Goal: Information Seeking & Learning: Learn about a topic

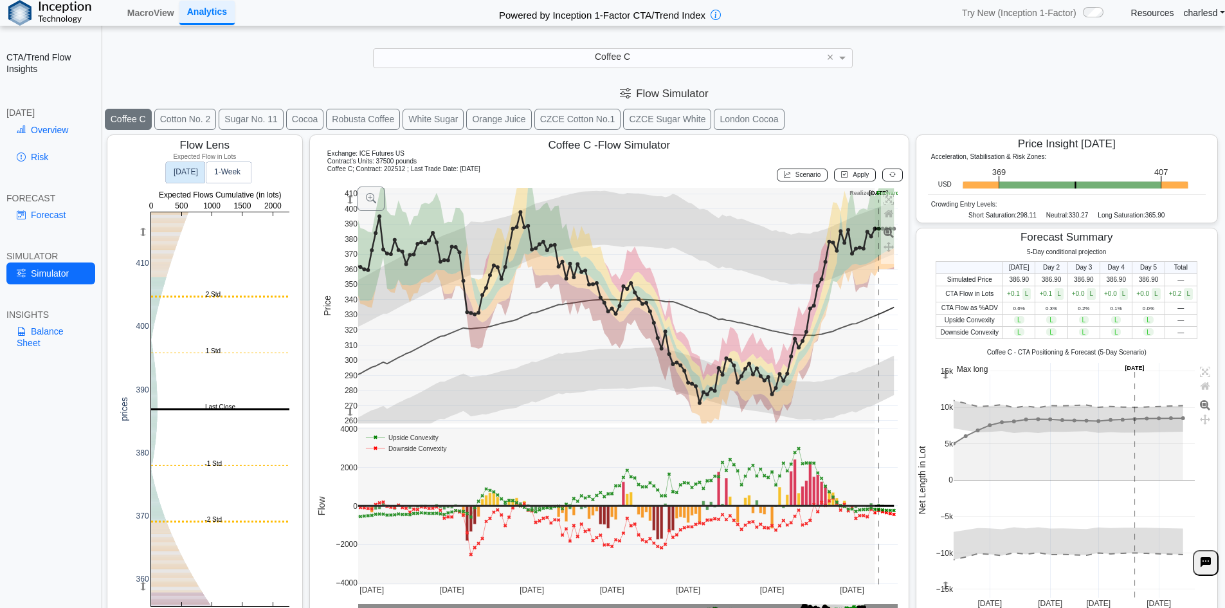
scroll to position [21, 0]
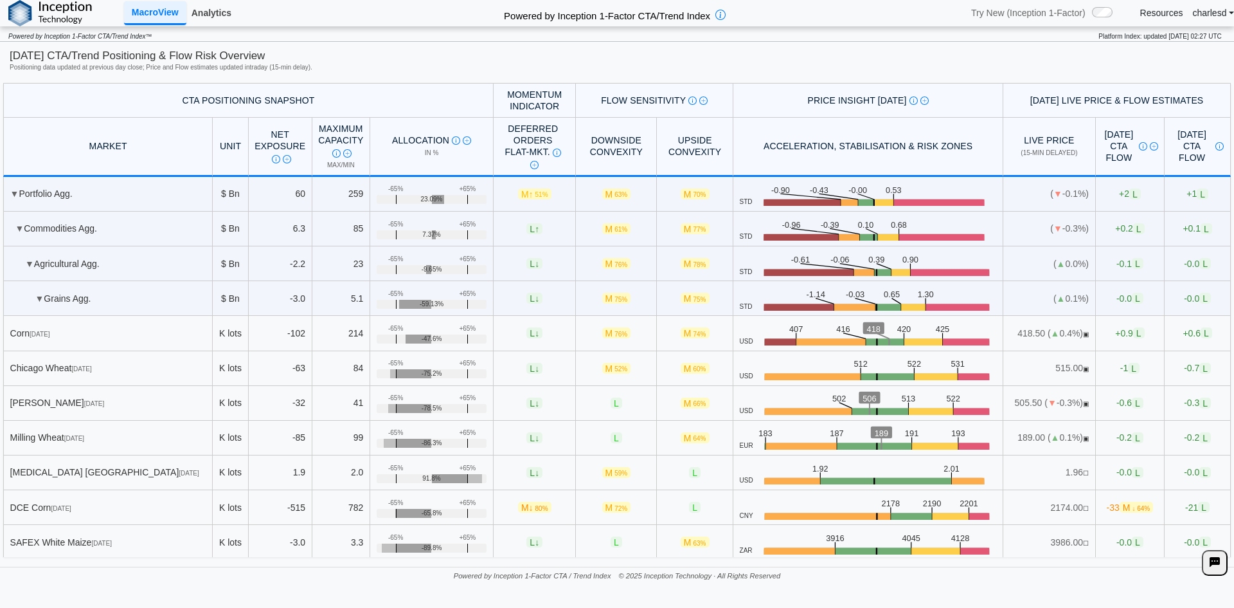
click at [203, 5] on link "Analytics" at bounding box center [211, 13] width 50 height 22
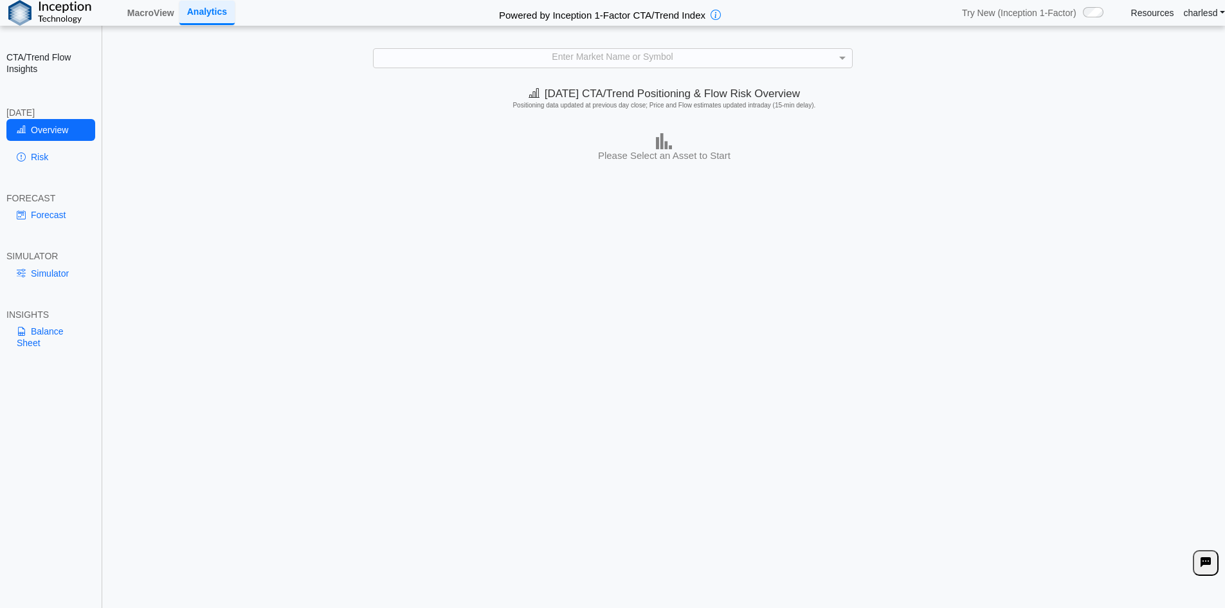
click at [577, 64] on div "Enter Market Name or Symbol" at bounding box center [613, 58] width 478 height 18
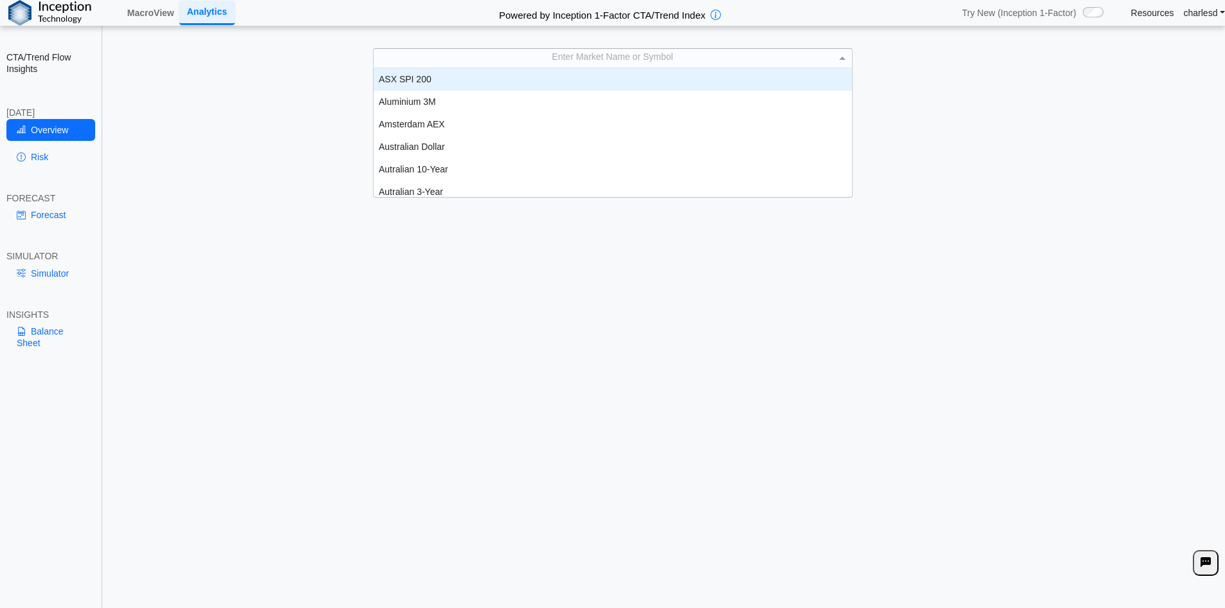
scroll to position [10, 10]
type input "****"
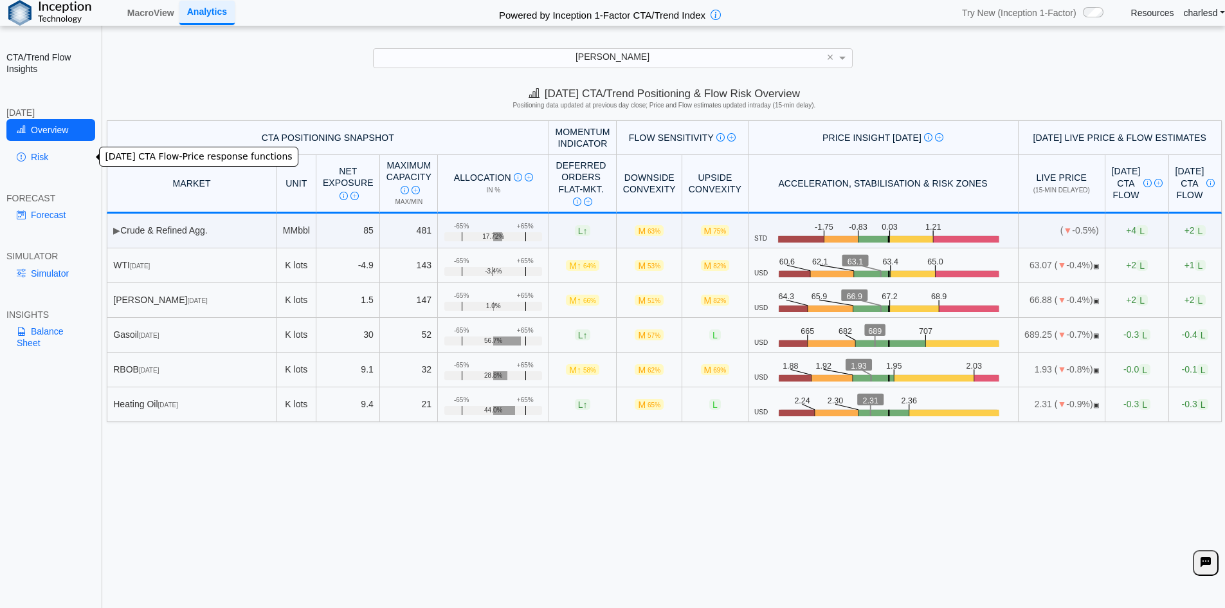
click at [52, 161] on link "Risk" at bounding box center [50, 157] width 89 height 22
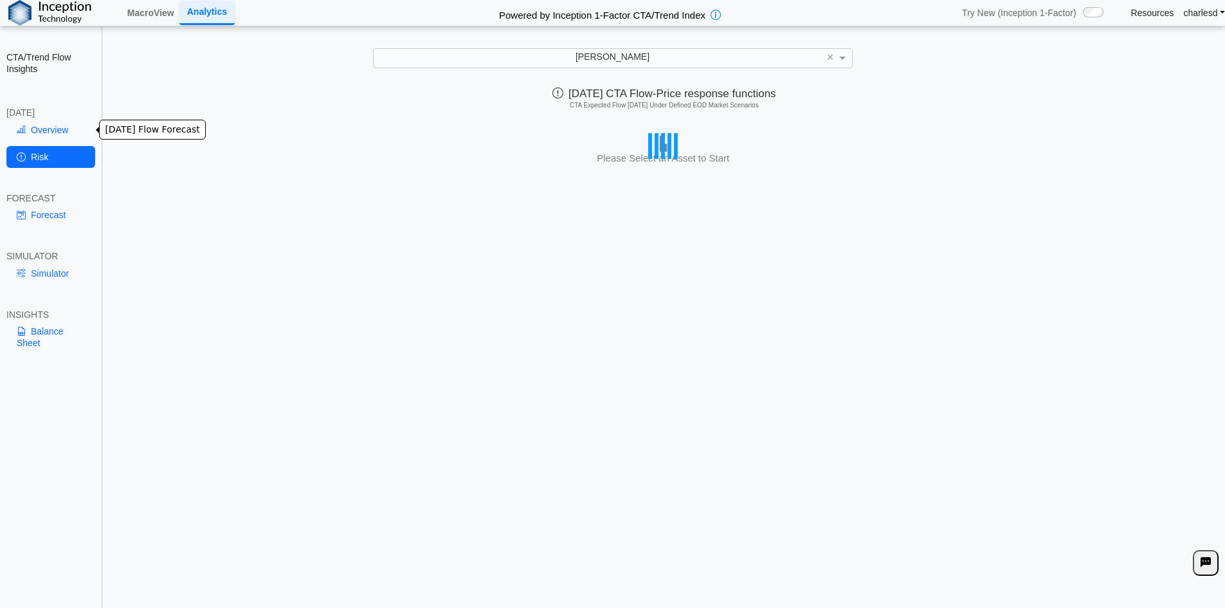
click at [50, 131] on link "Overview" at bounding box center [50, 130] width 89 height 22
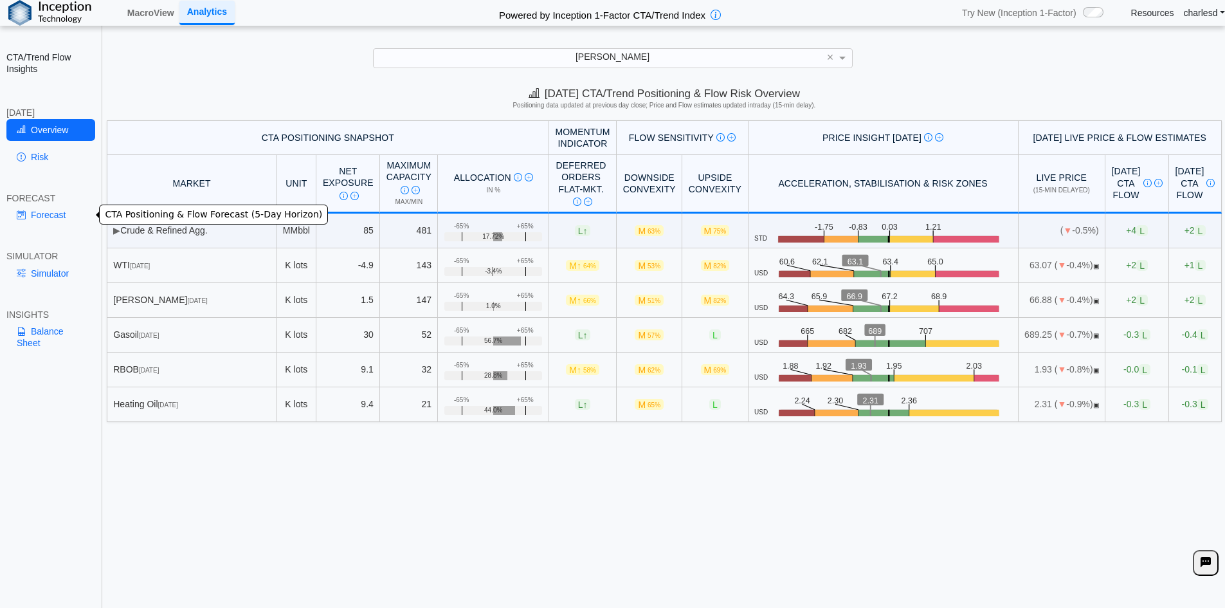
click at [60, 212] on link "Forecast" at bounding box center [50, 215] width 89 height 22
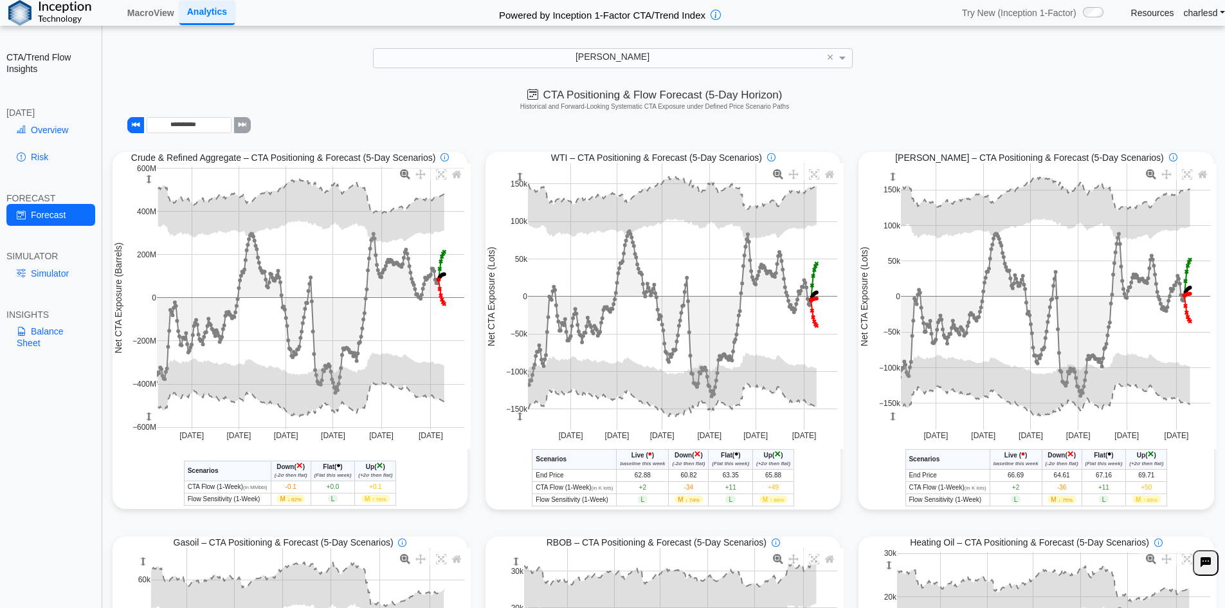
click at [34, 280] on link "Simulator" at bounding box center [50, 273] width 89 height 22
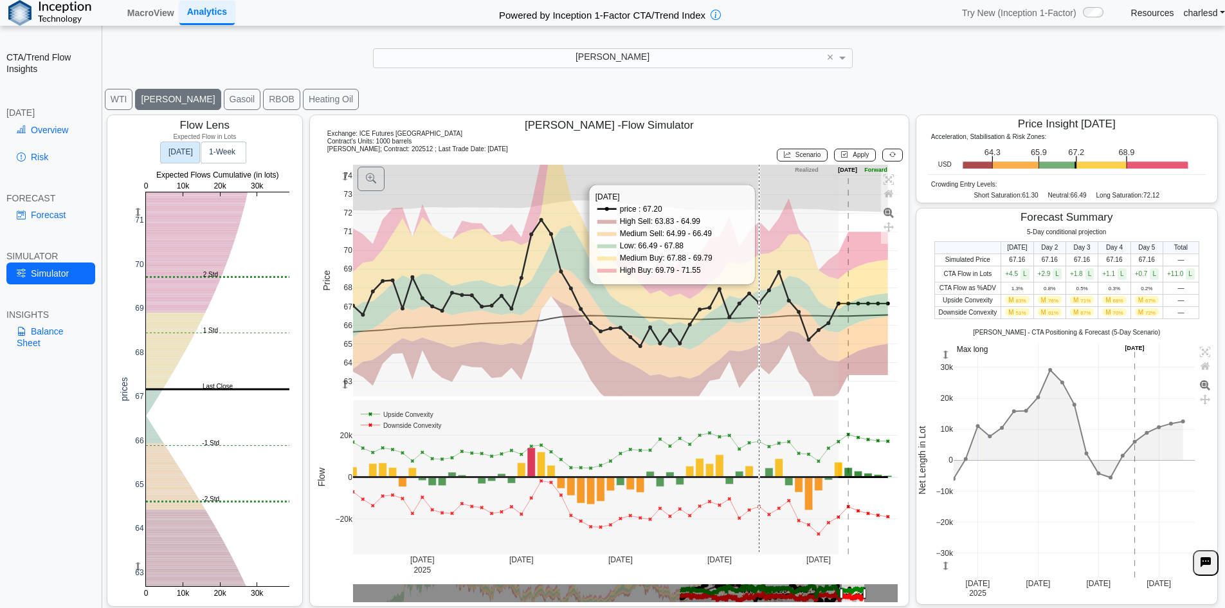
scroll to position [21, 0]
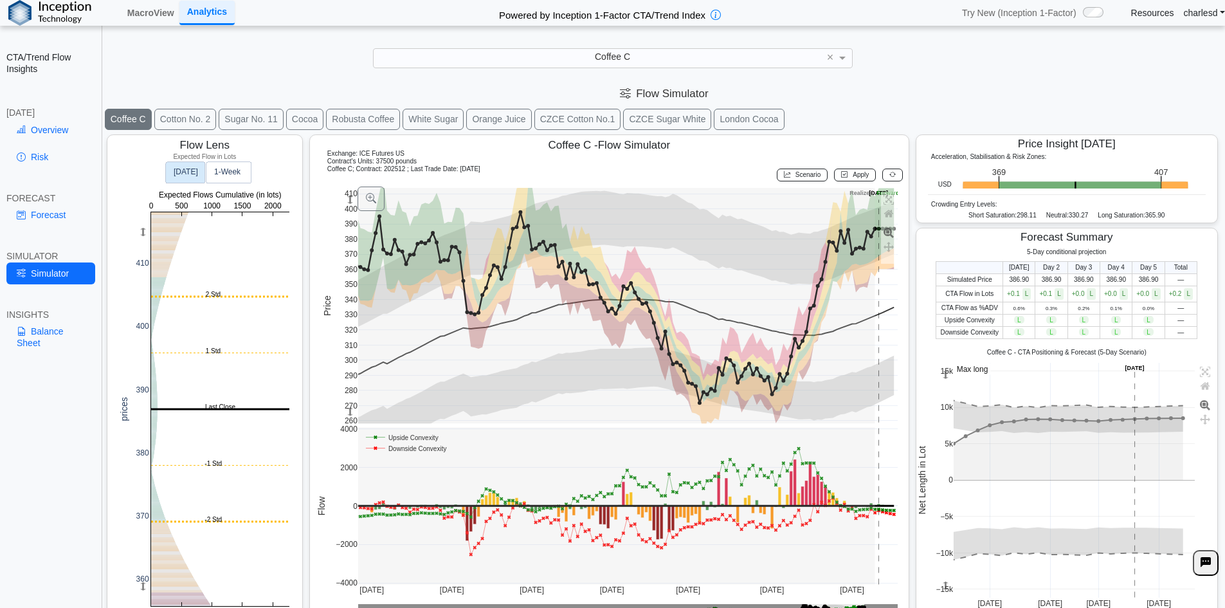
scroll to position [20, 0]
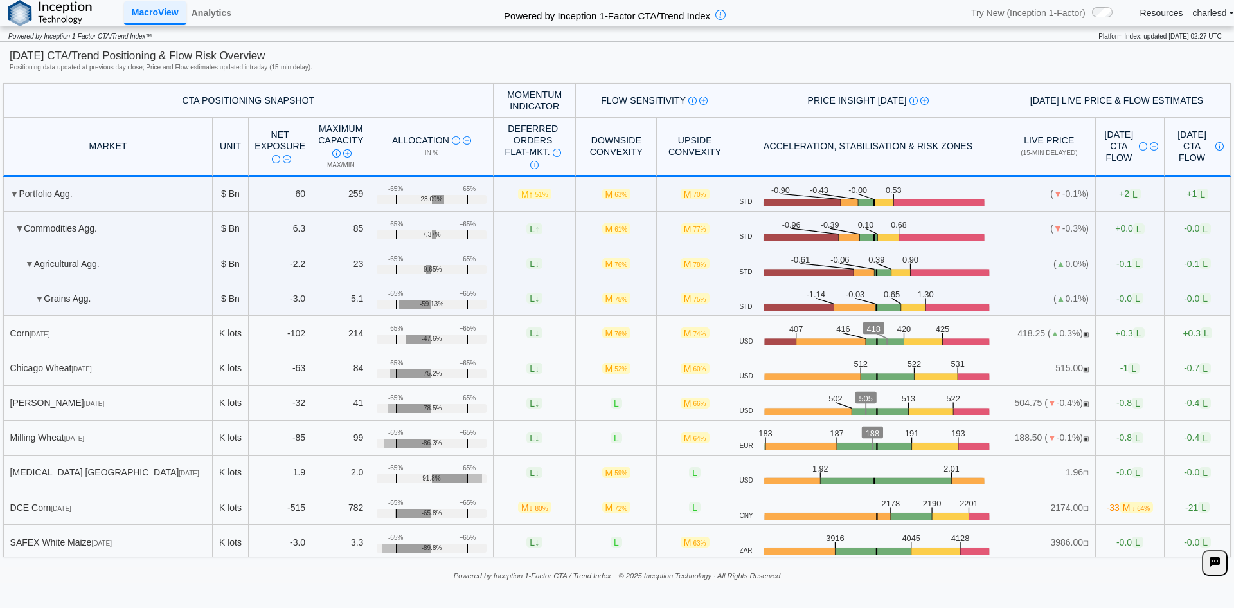
scroll to position [257, 0]
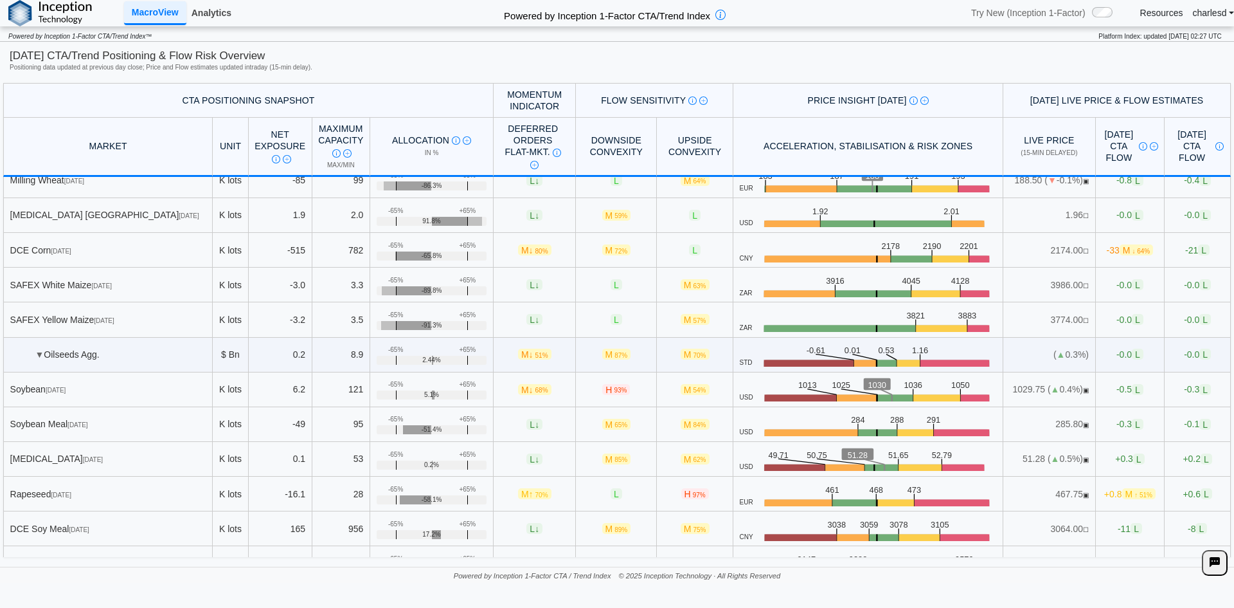
click at [213, 17] on link "Analytics" at bounding box center [211, 13] width 50 height 22
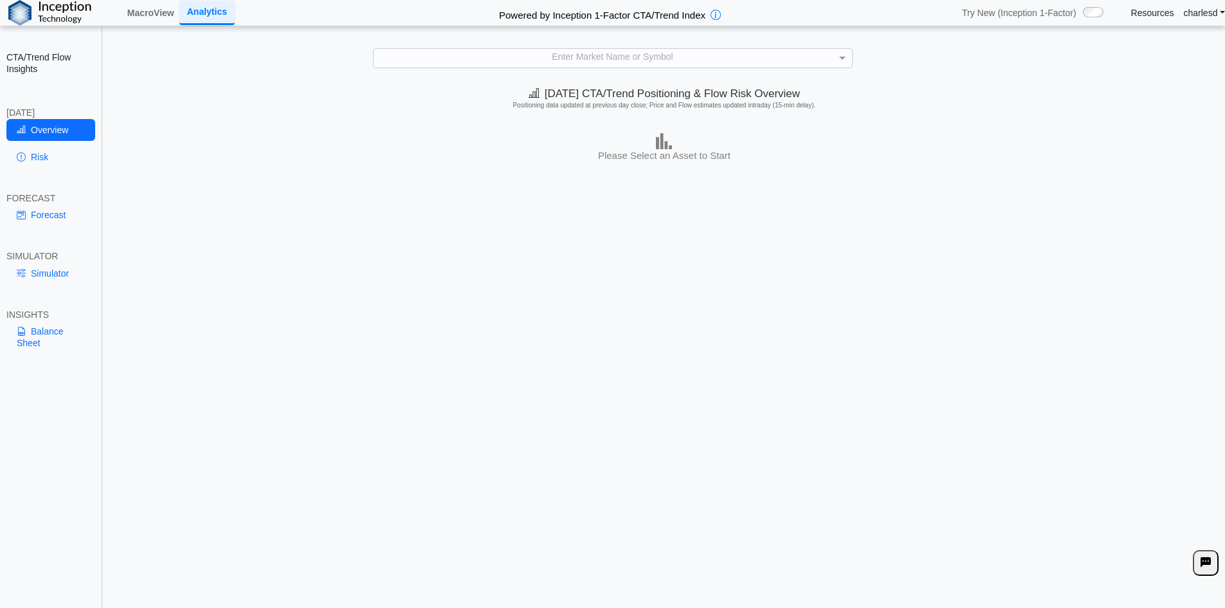
click at [539, 61] on div "Enter Market Name or Symbol" at bounding box center [613, 58] width 478 height 18
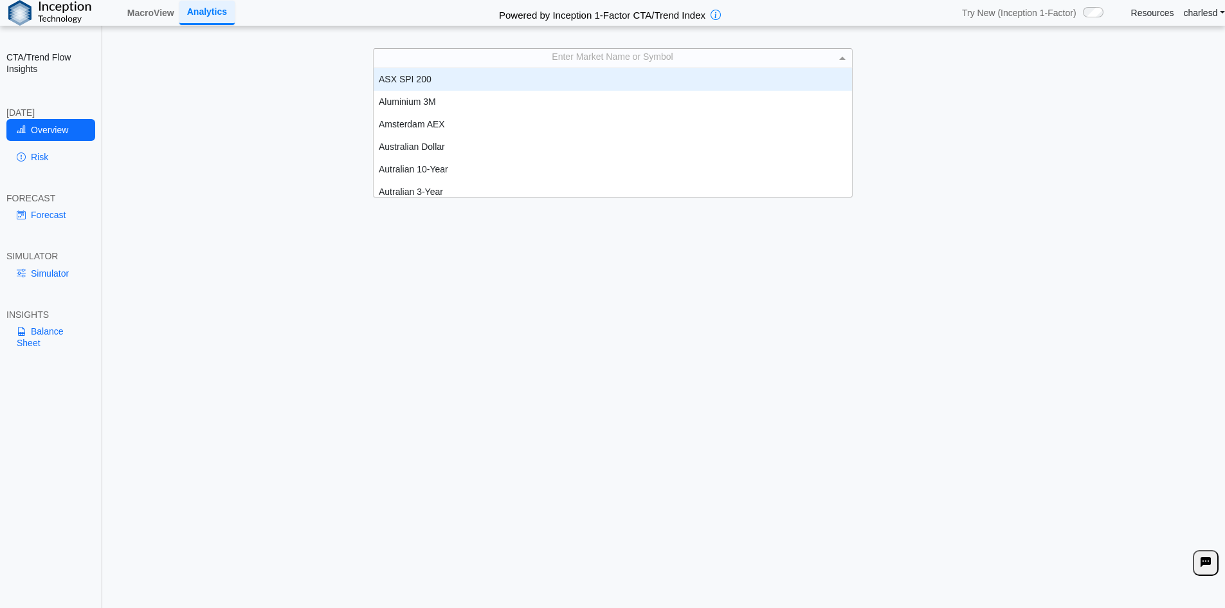
scroll to position [10, 10]
type input "****"
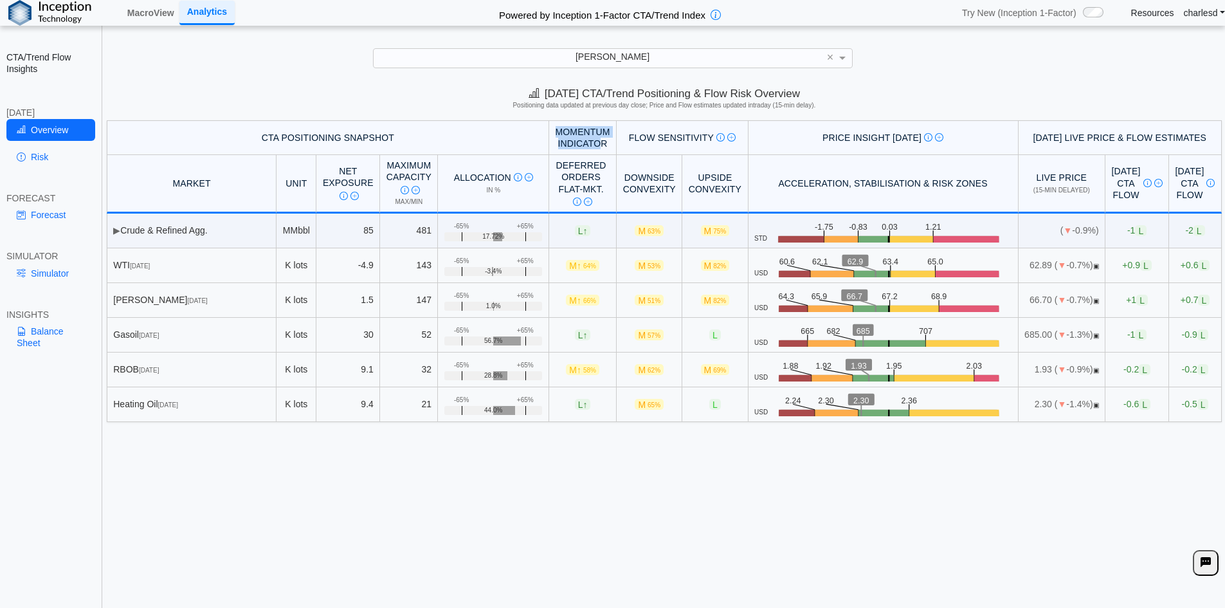
drag, startPoint x: 523, startPoint y: 133, endPoint x: 567, endPoint y: 144, distance: 45.7
click at [567, 144] on th "Momentum Indicator" at bounding box center [583, 137] width 68 height 35
drag, startPoint x: 570, startPoint y: 145, endPoint x: 539, endPoint y: 133, distance: 33.2
click at [549, 134] on th "Momentum Indicator" at bounding box center [583, 137] width 68 height 35
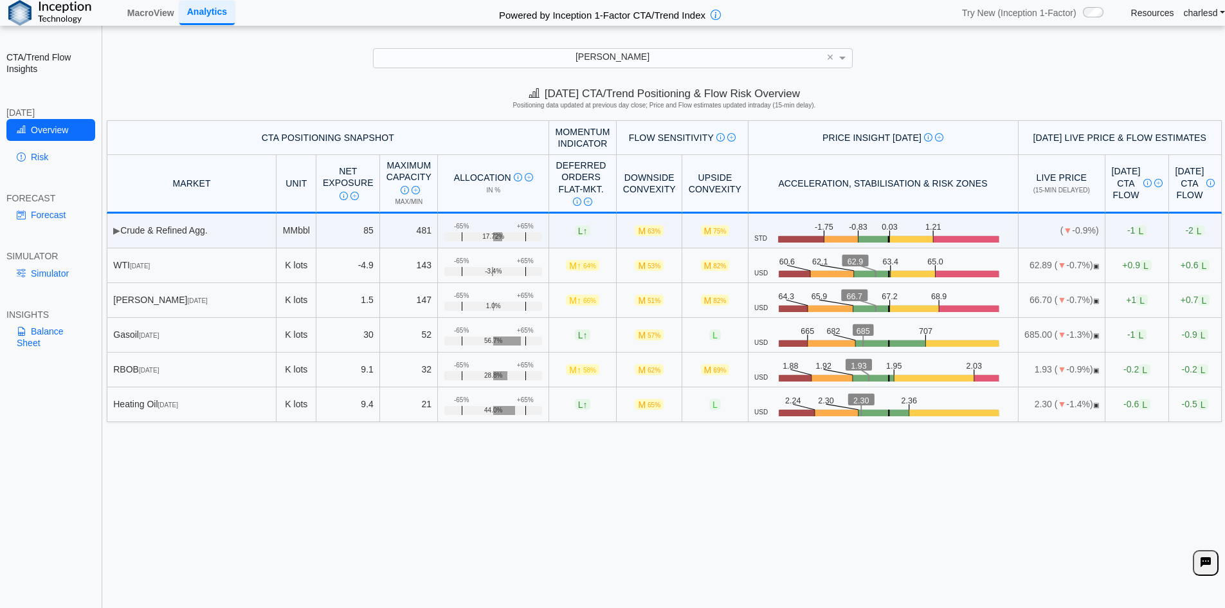
click at [549, 132] on th "Momentum Indicator" at bounding box center [583, 137] width 68 height 35
drag, startPoint x: 592, startPoint y: 136, endPoint x: 673, endPoint y: 136, distance: 81.0
click at [673, 136] on div "Flow Sensitivity Measures risk that small price moves trigger high CTA-driven f…" at bounding box center [682, 138] width 118 height 12
click at [661, 132] on div "Flow Sensitivity Measures risk that small price moves trigger high CTA-driven f…" at bounding box center [682, 138] width 118 height 12
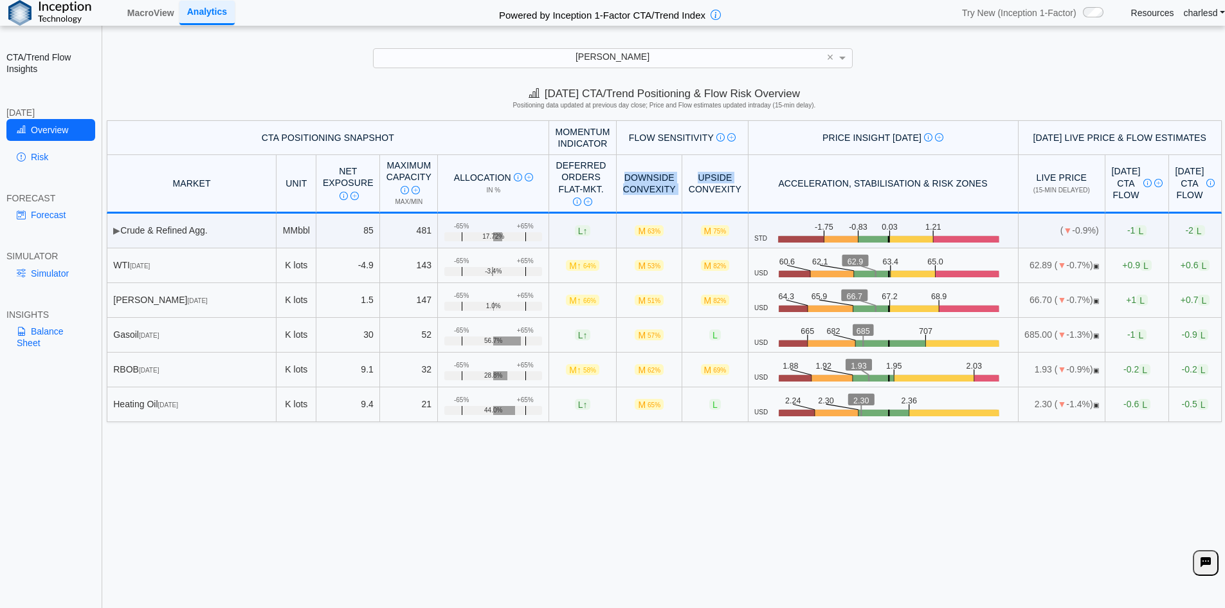
drag, startPoint x: 588, startPoint y: 178, endPoint x: 649, endPoint y: 197, distance: 63.9
click at [649, 197] on tr "MARKET Unit Net Exposure CTA Positioning at last close Description Net Exposure…" at bounding box center [664, 184] width 1115 height 59
click at [633, 196] on th "Downside Convexity" at bounding box center [650, 184] width 66 height 59
drag, startPoint x: 589, startPoint y: 179, endPoint x: 634, endPoint y: 189, distance: 46.0
click at [634, 189] on th "Downside Convexity" at bounding box center [650, 184] width 66 height 59
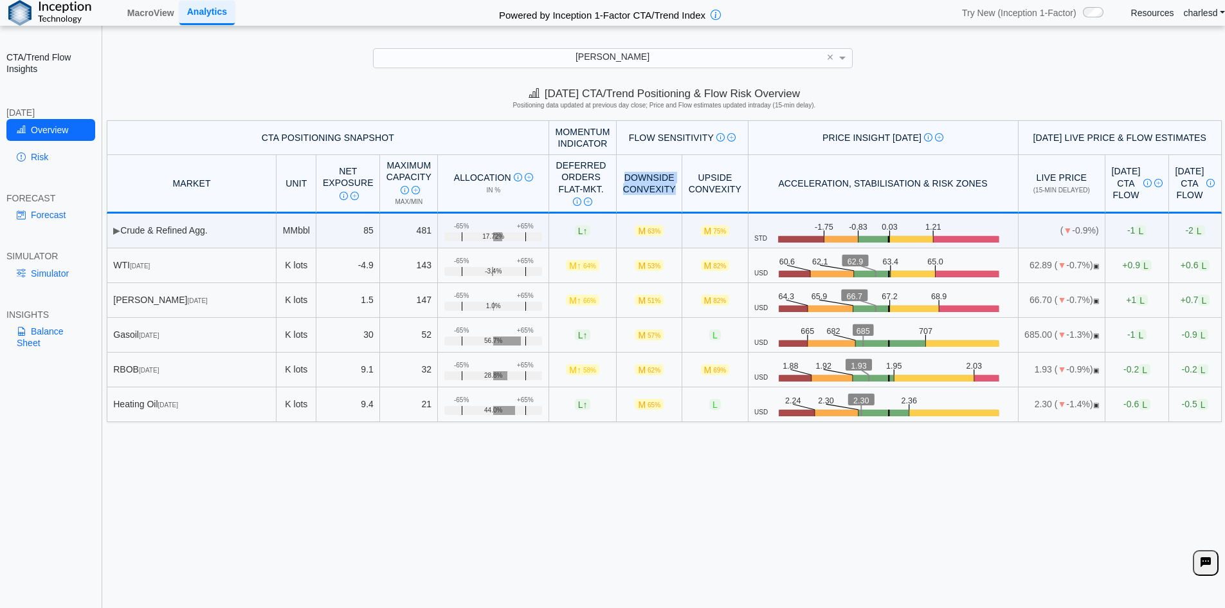
click at [634, 189] on th "Downside Convexity" at bounding box center [650, 184] width 66 height 59
drag, startPoint x: 634, startPoint y: 189, endPoint x: 588, endPoint y: 174, distance: 48.6
click at [617, 174] on th "Downside Convexity" at bounding box center [650, 184] width 66 height 59
drag, startPoint x: 588, startPoint y: 174, endPoint x: 637, endPoint y: 198, distance: 54.9
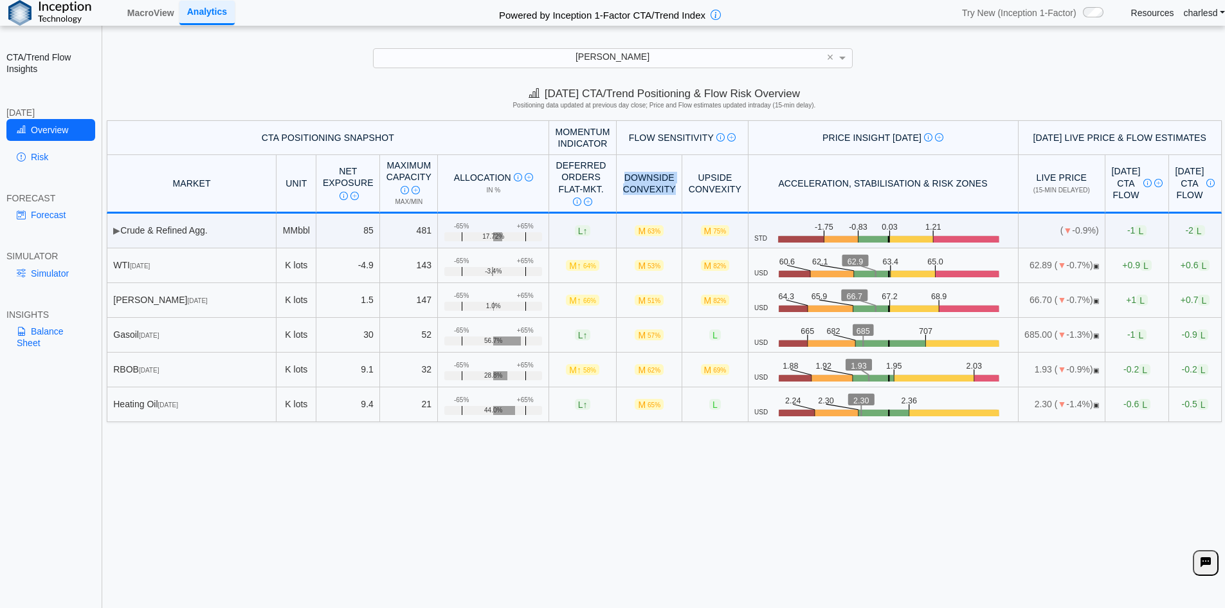
click at [637, 198] on th "Downside Convexity" at bounding box center [650, 184] width 66 height 59
click at [635, 195] on th "Downside Convexity" at bounding box center [650, 184] width 66 height 59
drag, startPoint x: 628, startPoint y: 190, endPoint x: 586, endPoint y: 182, distance: 43.2
click at [617, 180] on th "Downside Convexity" at bounding box center [650, 184] width 66 height 59
click at [617, 182] on th "Downside Convexity" at bounding box center [650, 184] width 66 height 59
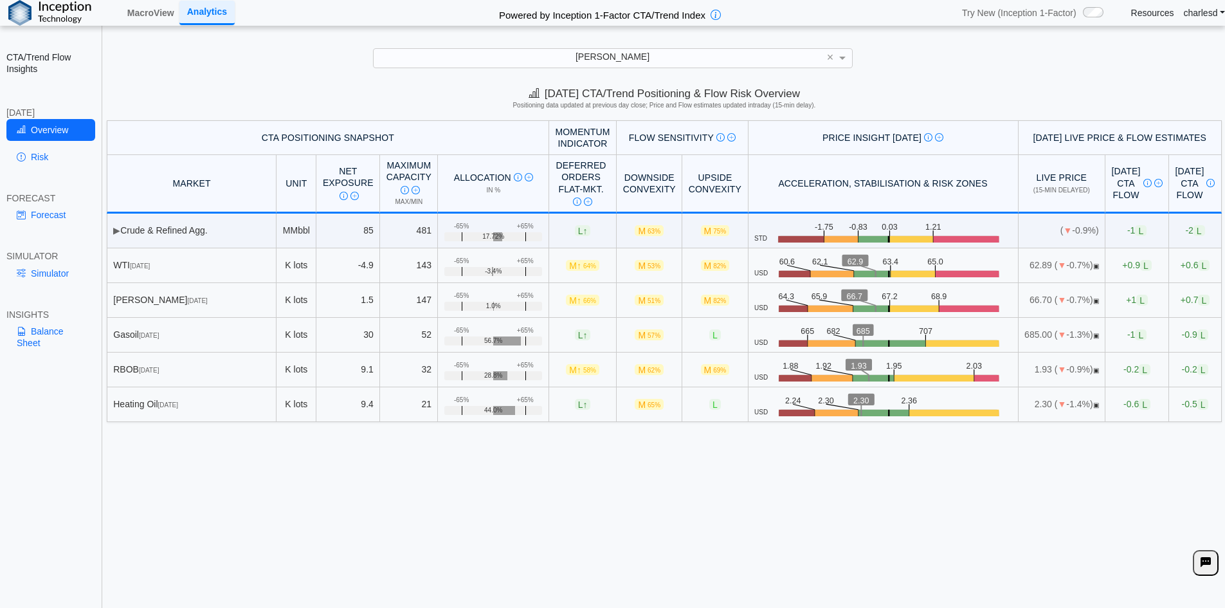
click at [682, 181] on th "Upside Convexity" at bounding box center [715, 184] width 66 height 59
click at [682, 182] on th "Upside Convexity" at bounding box center [715, 184] width 66 height 59
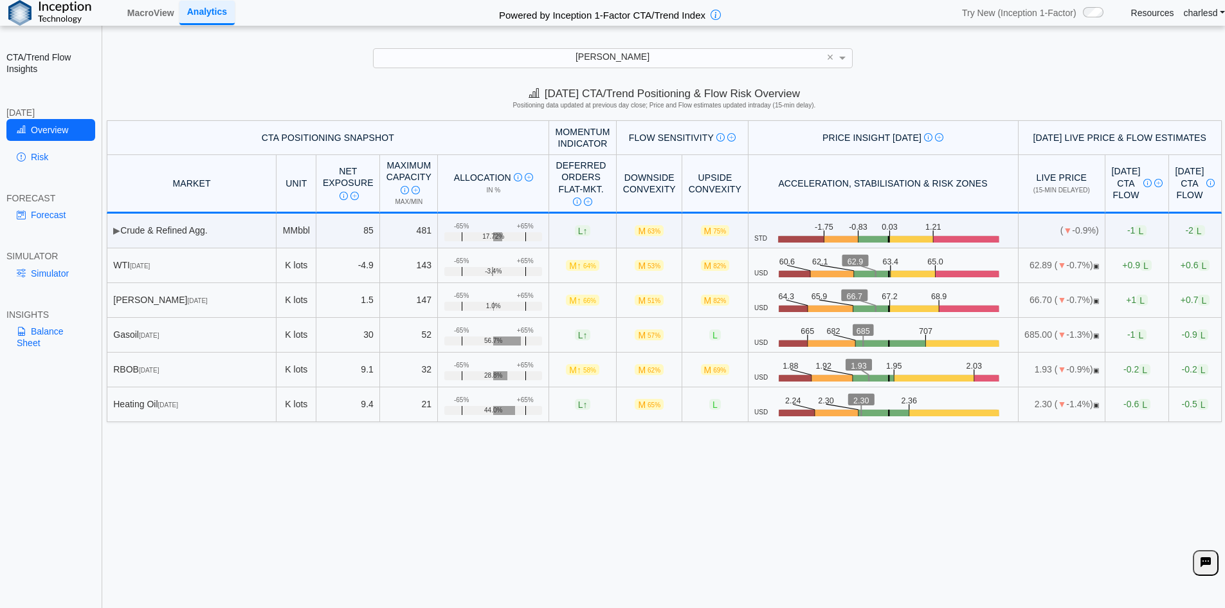
click at [617, 174] on th "Downside Convexity" at bounding box center [650, 184] width 66 height 59
click at [47, 158] on link "Risk" at bounding box center [50, 157] width 89 height 22
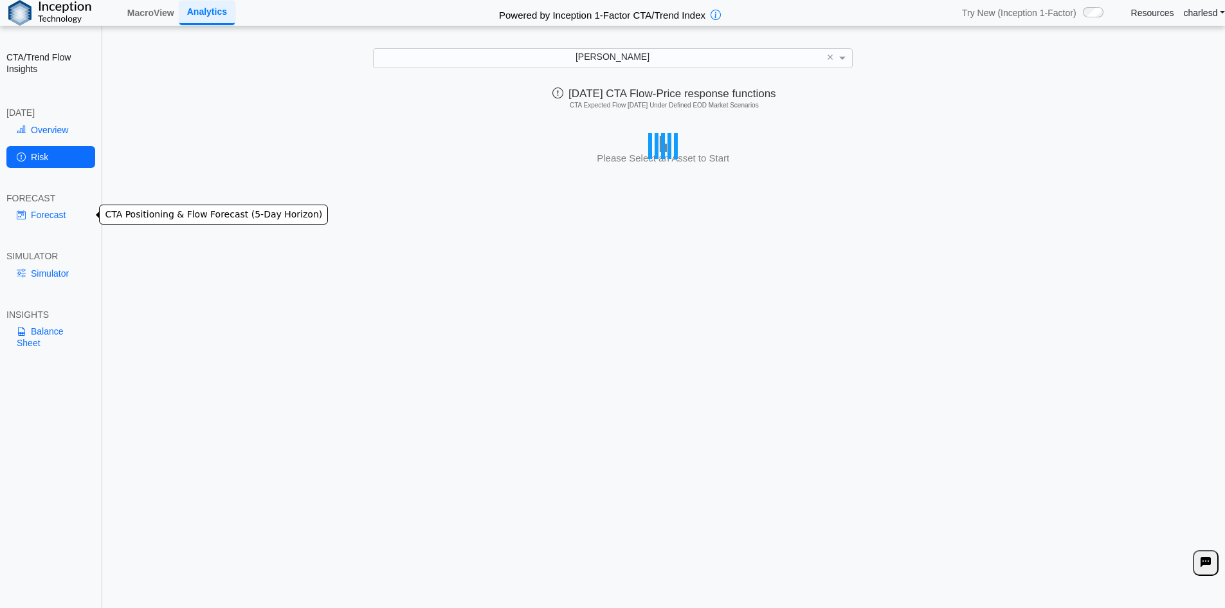
click at [47, 210] on link "Forecast" at bounding box center [50, 215] width 89 height 22
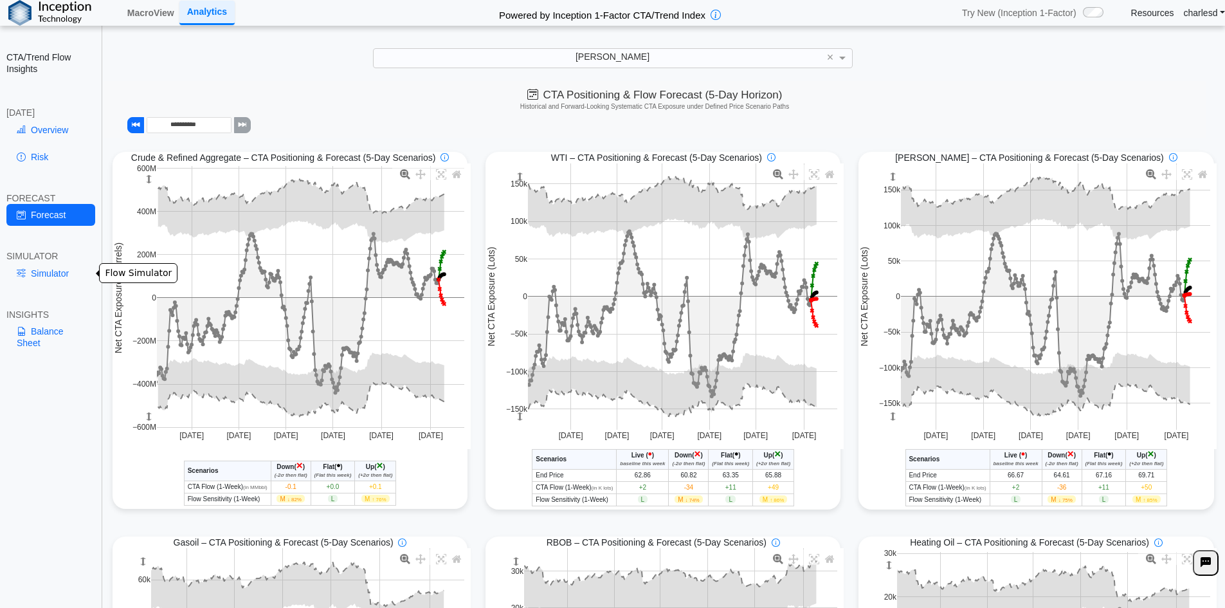
click at [41, 271] on link "Simulator" at bounding box center [50, 273] width 89 height 22
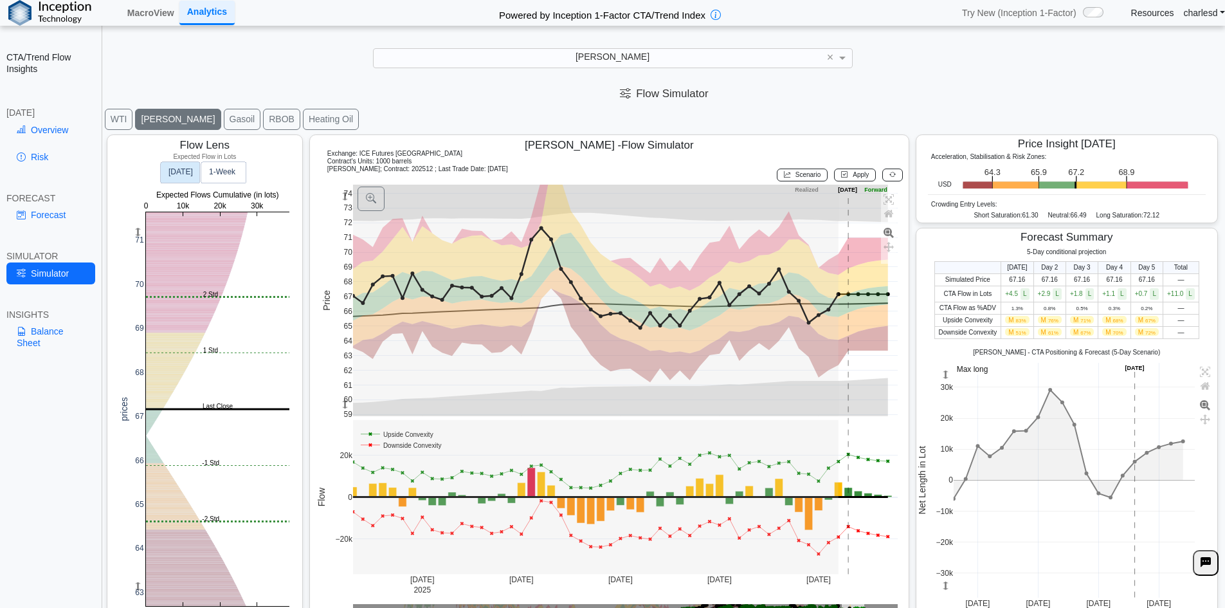
drag, startPoint x: 342, startPoint y: 406, endPoint x: 356, endPoint y: 357, distance: 50.7
click at [356, 357] on g at bounding box center [625, 380] width 572 height 416
click at [55, 213] on link "Forecast" at bounding box center [50, 215] width 89 height 22
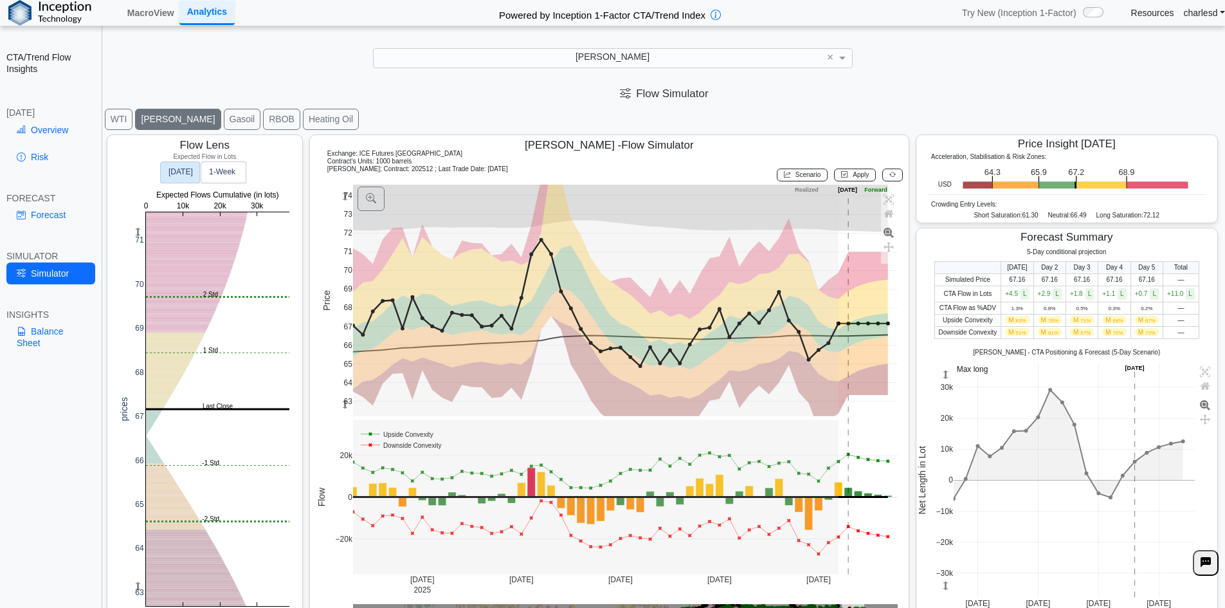
scroll to position [21, 0]
